Goal: Information Seeking & Learning: Learn about a topic

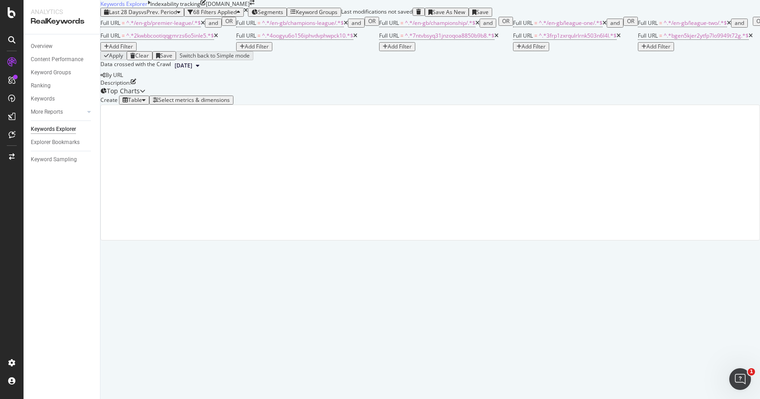
click at [240, 15] on div "button" at bounding box center [239, 12] width 4 height 5
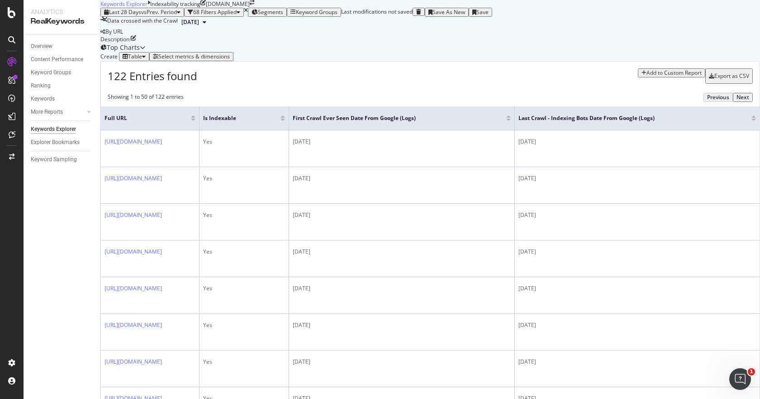
click at [752, 118] on div at bounding box center [754, 116] width 5 height 2
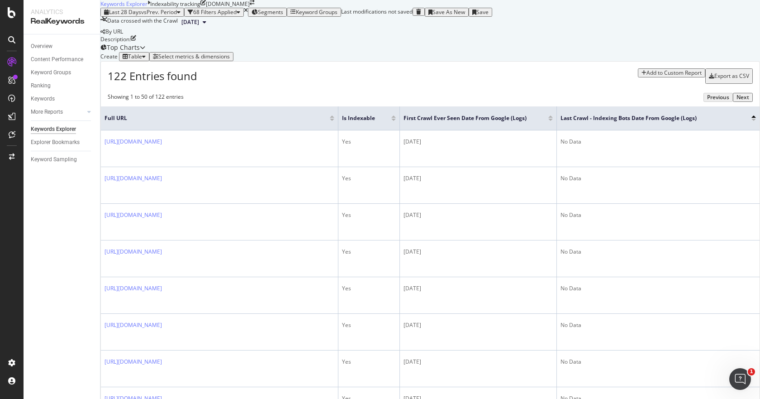
scroll to position [45, 0]
click at [752, 121] on div at bounding box center [754, 120] width 5 height 2
click at [752, 118] on div at bounding box center [754, 116] width 5 height 2
